Goal: Information Seeking & Learning: Learn about a topic

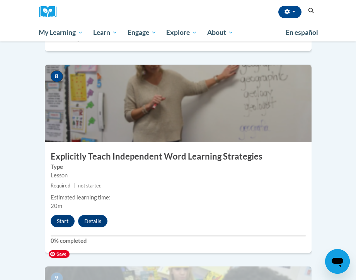
scroll to position [1556, 0]
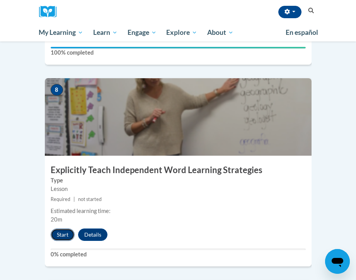
click at [61, 228] on button "Start" at bounding box center [63, 234] width 24 height 12
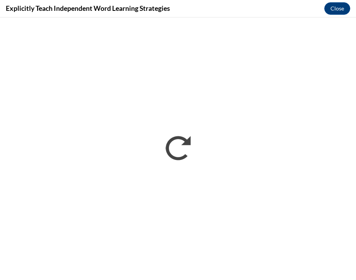
scroll to position [0, 0]
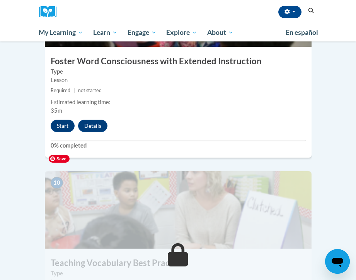
scroll to position [1866, 0]
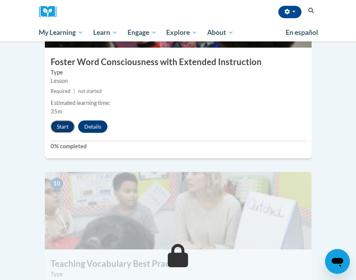
click at [68, 120] on button "Start" at bounding box center [63, 126] width 24 height 12
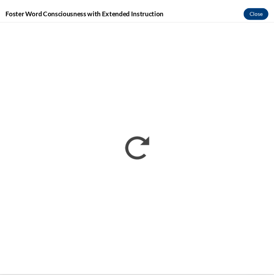
scroll to position [1878, 0]
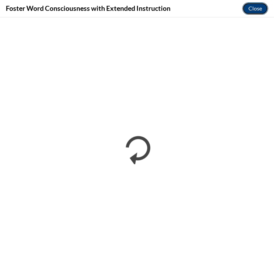
click at [253, 7] on button "Close" at bounding box center [255, 8] width 26 height 12
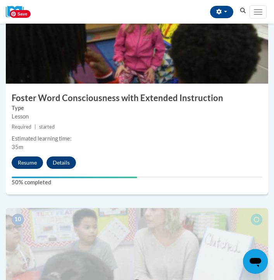
scroll to position [1785, 0]
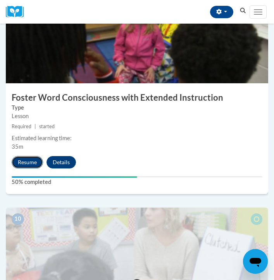
click at [35, 163] on button "Resume" at bounding box center [27, 162] width 31 height 12
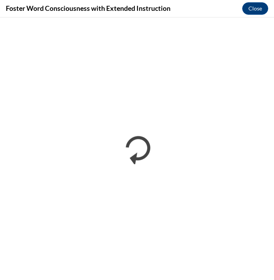
scroll to position [0, 0]
